Goal: Contribute content: Add original content to the website for others to see

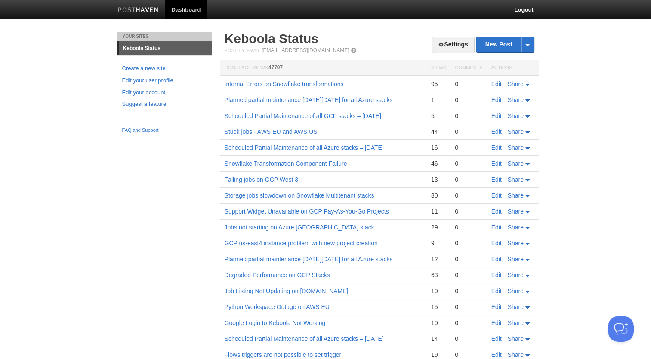
click at [498, 83] on link "Edit" at bounding box center [496, 83] width 10 height 7
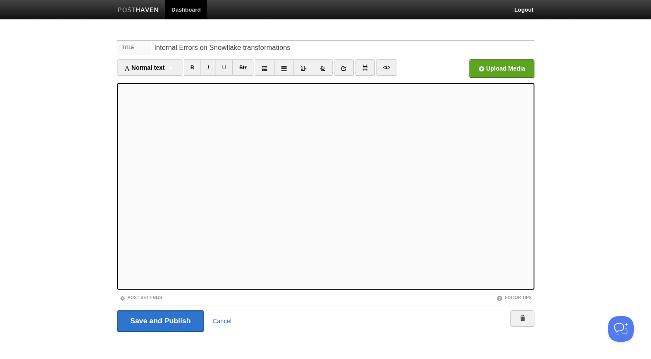
scroll to position [4, 0]
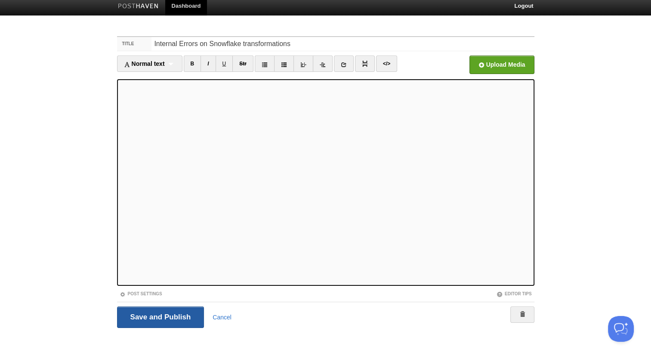
click at [186, 310] on input "Save and Publish" at bounding box center [160, 317] width 87 height 22
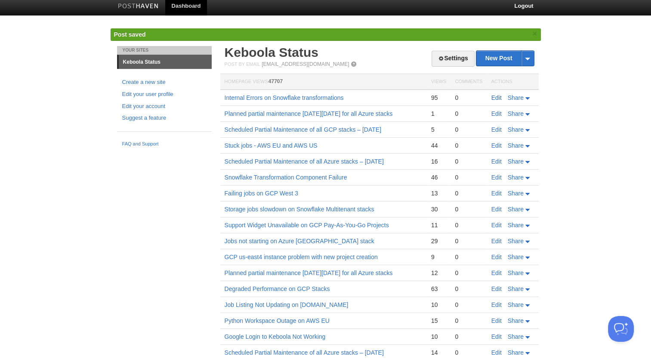
click at [493, 99] on link "Edit" at bounding box center [496, 97] width 10 height 7
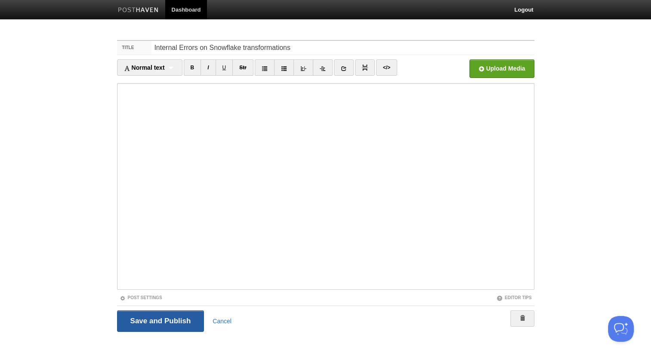
click at [172, 317] on input "Save and Publish" at bounding box center [160, 321] width 87 height 22
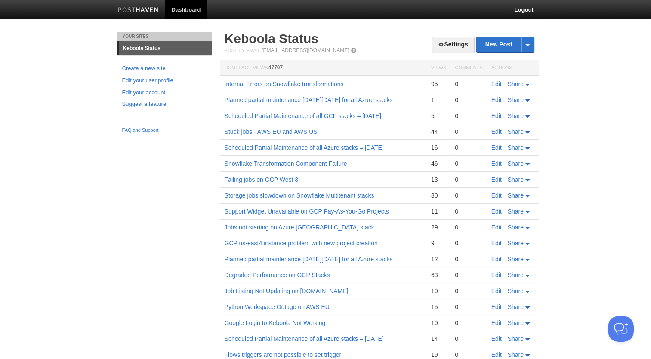
click at [587, 34] on body "Dashboard Logout Post saved × Post saved × Your Sites [GEOGRAPHIC_DATA] Status …" at bounding box center [325, 213] width 651 height 426
